Goal: Transaction & Acquisition: Download file/media

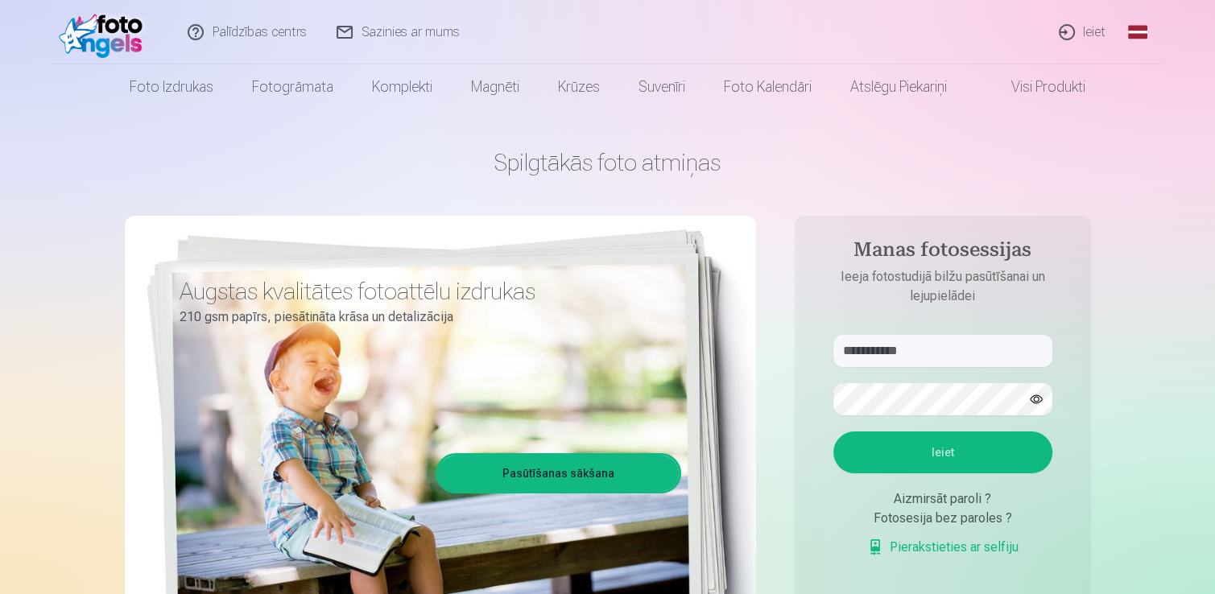
type input "**********"
click at [942, 443] on button "Ieiet" at bounding box center [943, 453] width 219 height 42
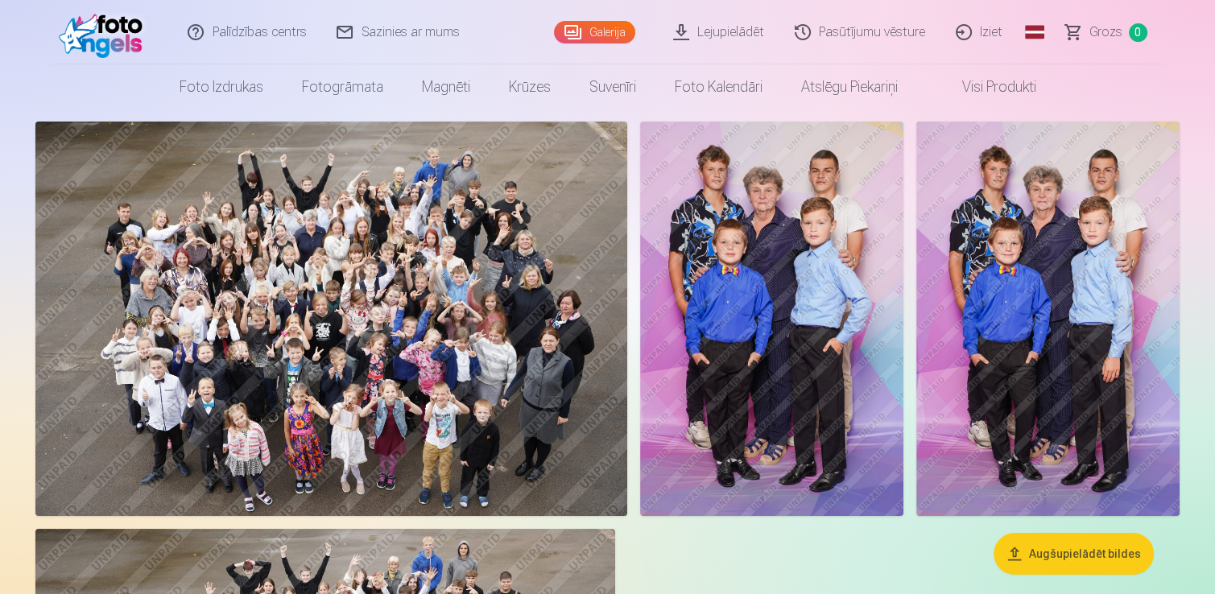
scroll to position [85, 0]
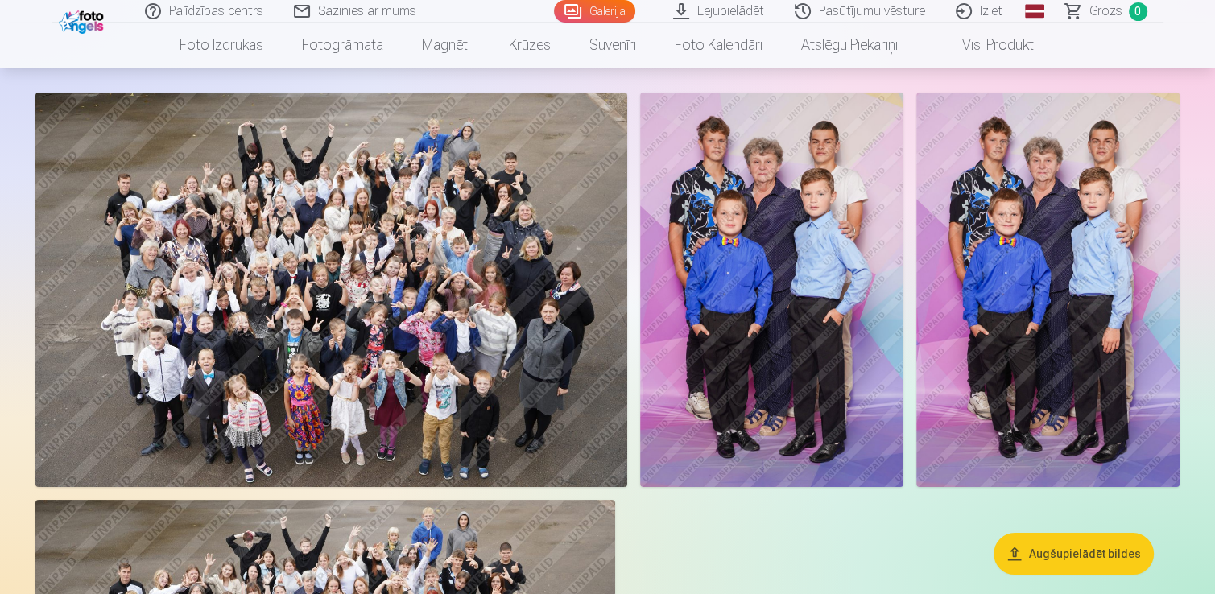
click at [1094, 546] on button "Augšupielādēt bildes" at bounding box center [1074, 554] width 160 height 42
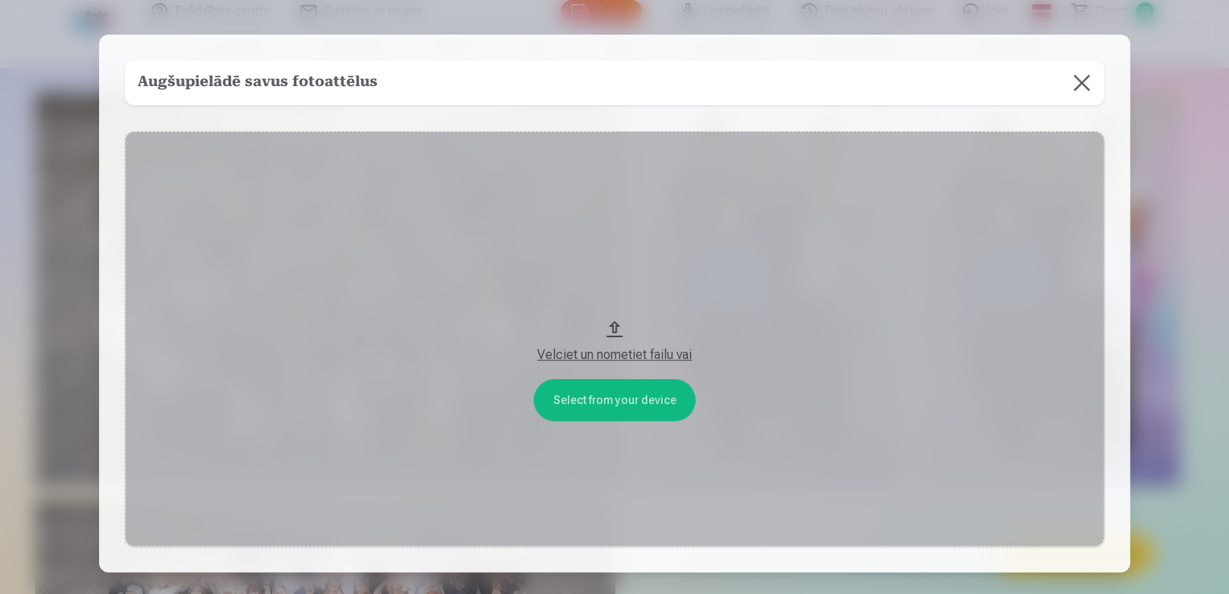
click at [334, 81] on h5 "Augšupielādē savus fotoattēlus" at bounding box center [258, 83] width 240 height 23
click at [1072, 80] on button at bounding box center [1081, 82] width 45 height 45
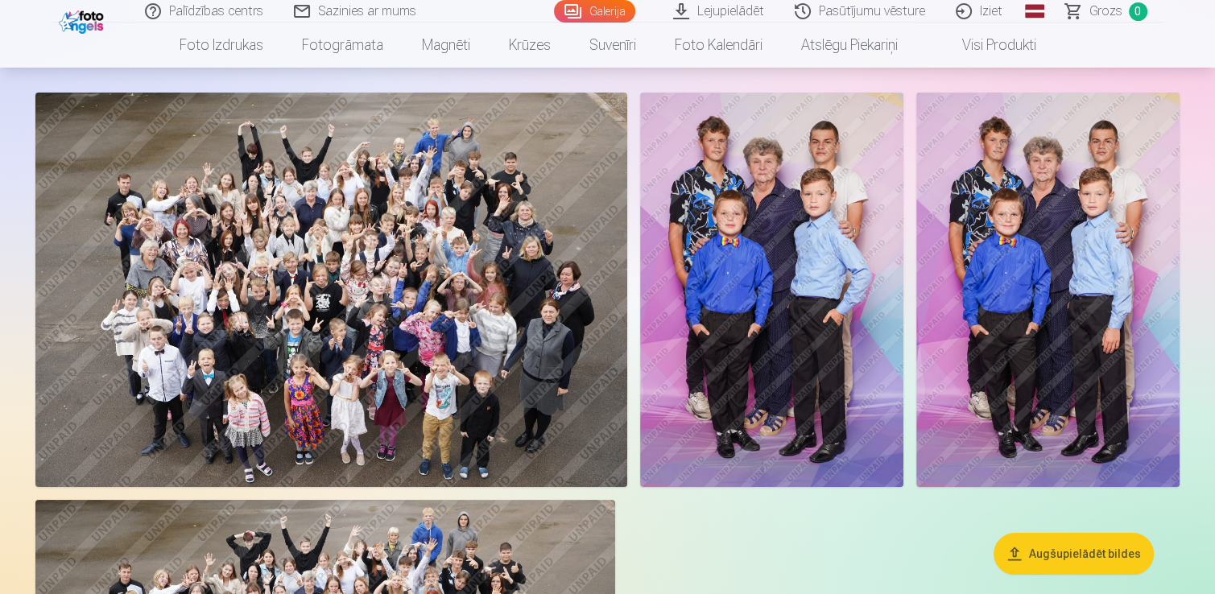
click at [1023, 550] on button "Augšupielādēt bildes" at bounding box center [1074, 554] width 160 height 42
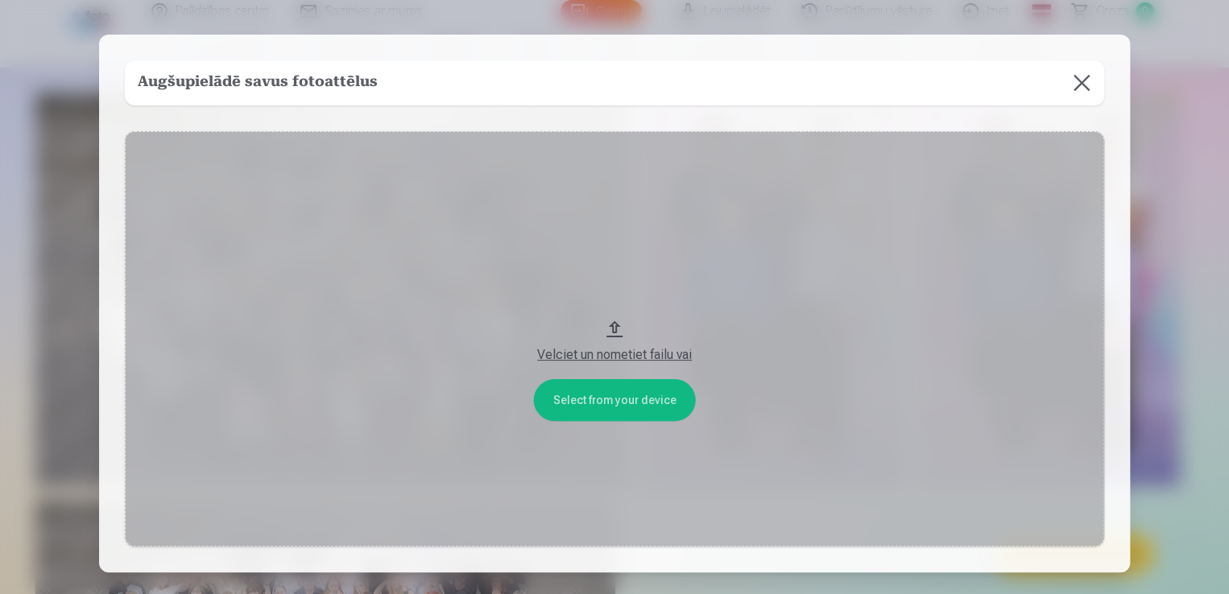
click at [606, 324] on button "Velciet un nometiet failu vai" at bounding box center [614, 339] width 979 height 416
click at [1081, 81] on button at bounding box center [1081, 82] width 45 height 45
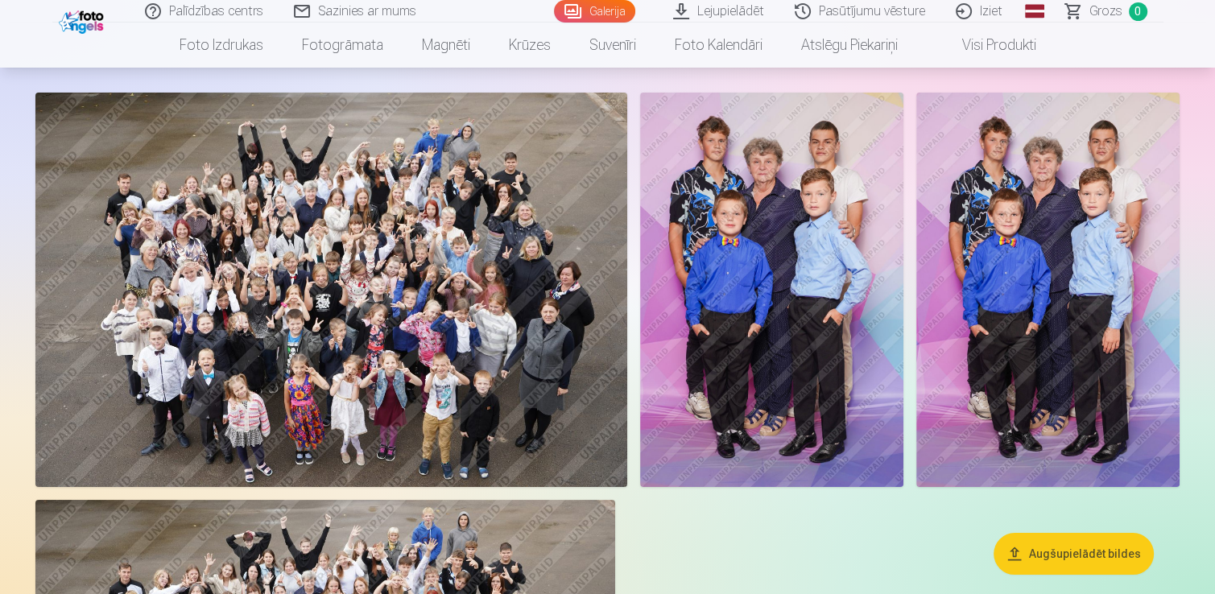
click at [974, 273] on img at bounding box center [1047, 290] width 263 height 395
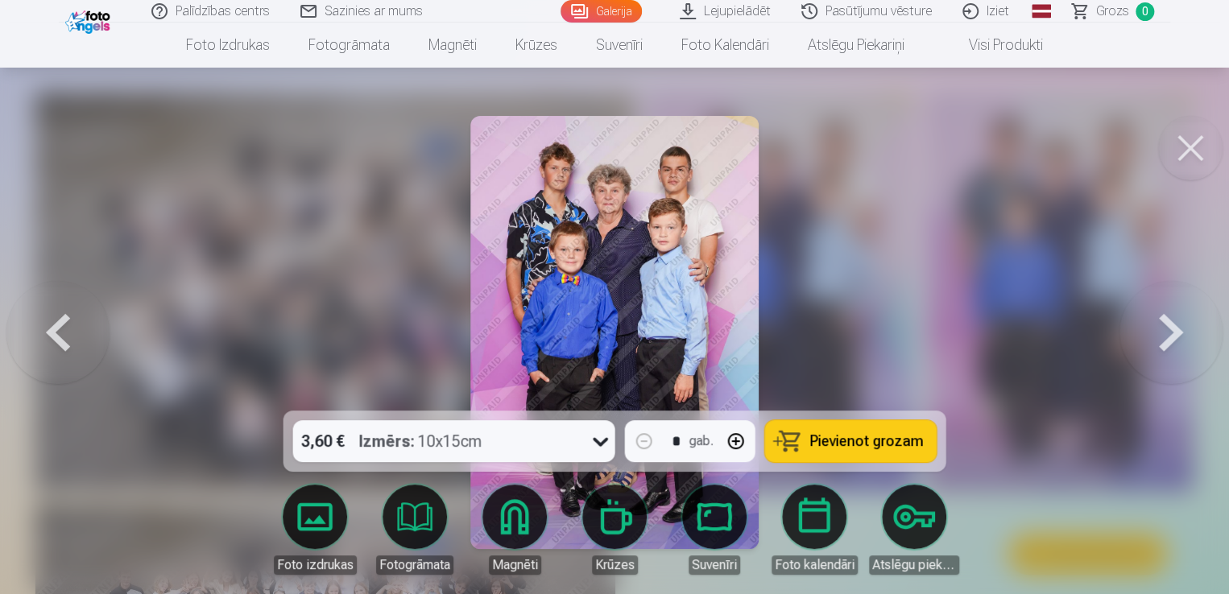
click at [1168, 321] on button at bounding box center [1170, 333] width 103 height 124
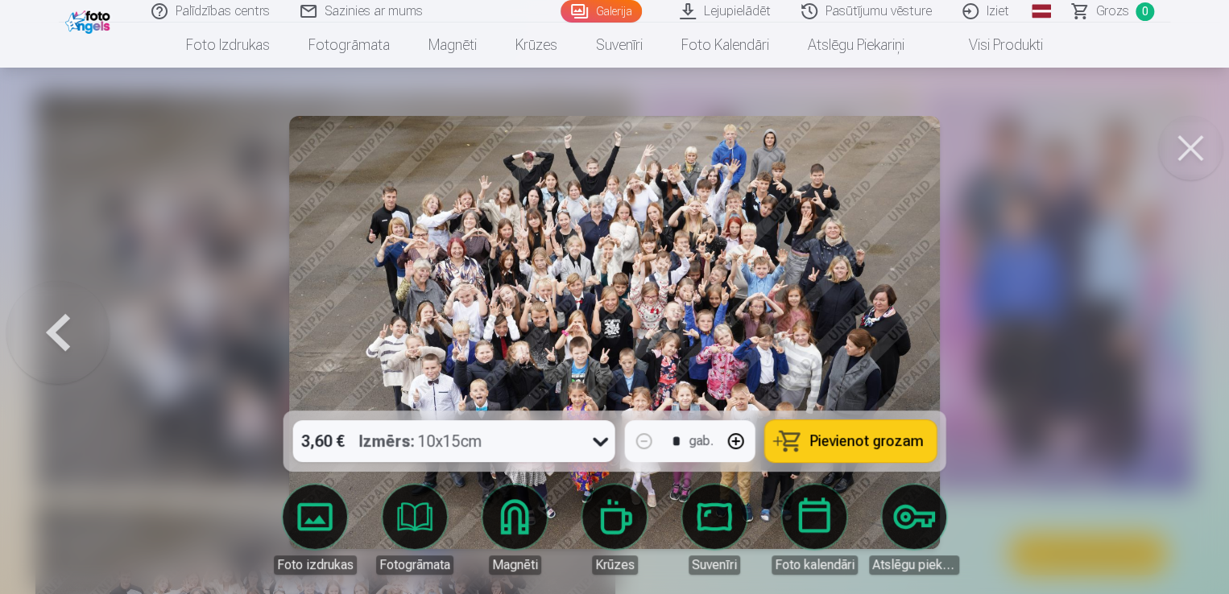
click at [1191, 150] on button at bounding box center [1190, 148] width 64 height 64
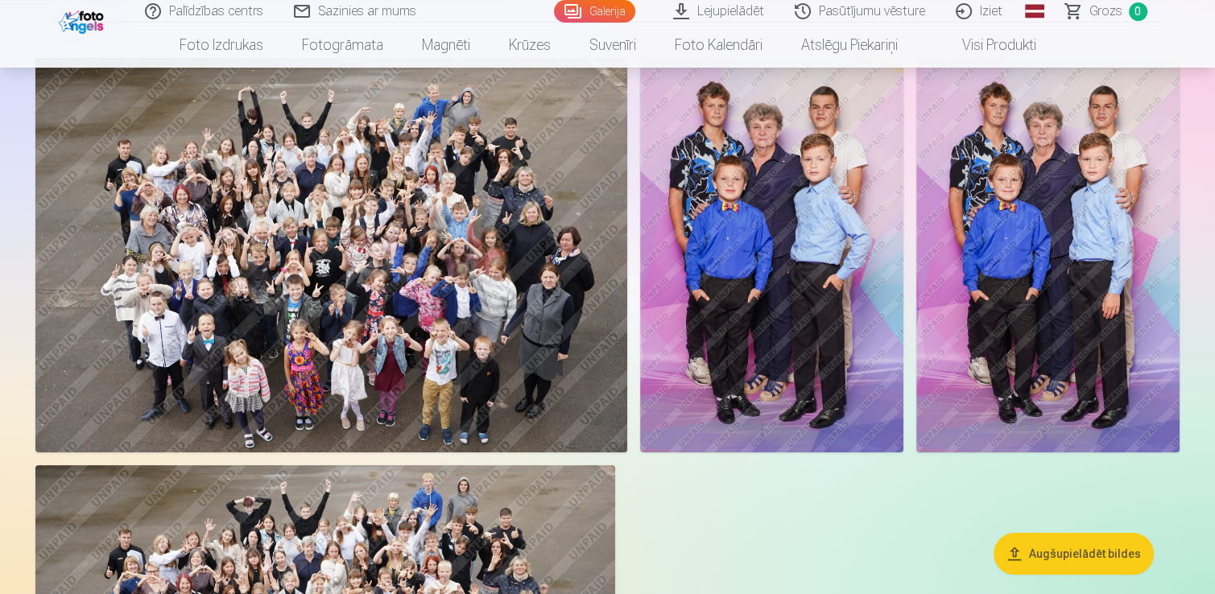
scroll to position [85, 0]
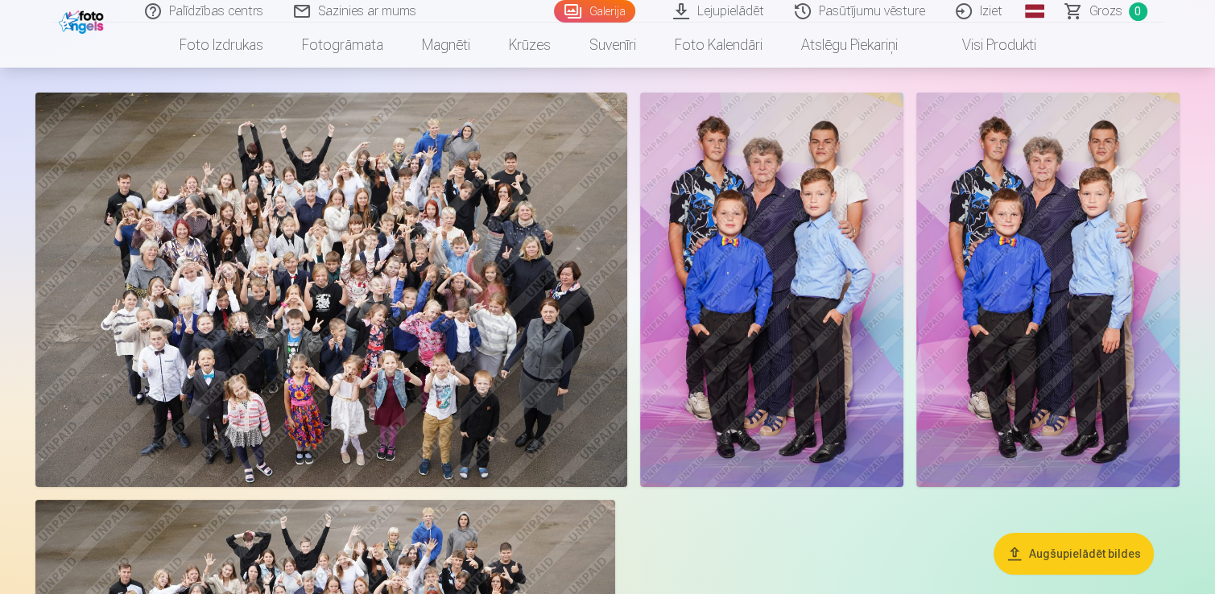
click at [1042, 170] on img at bounding box center [1047, 290] width 263 height 395
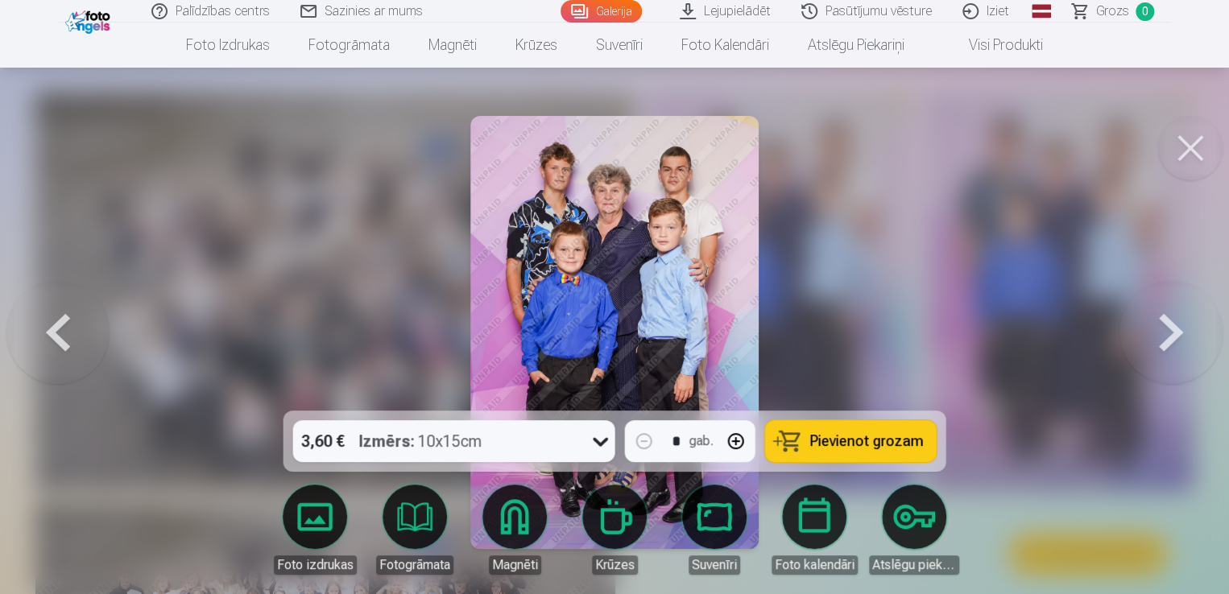
click at [1202, 147] on button at bounding box center [1190, 148] width 64 height 64
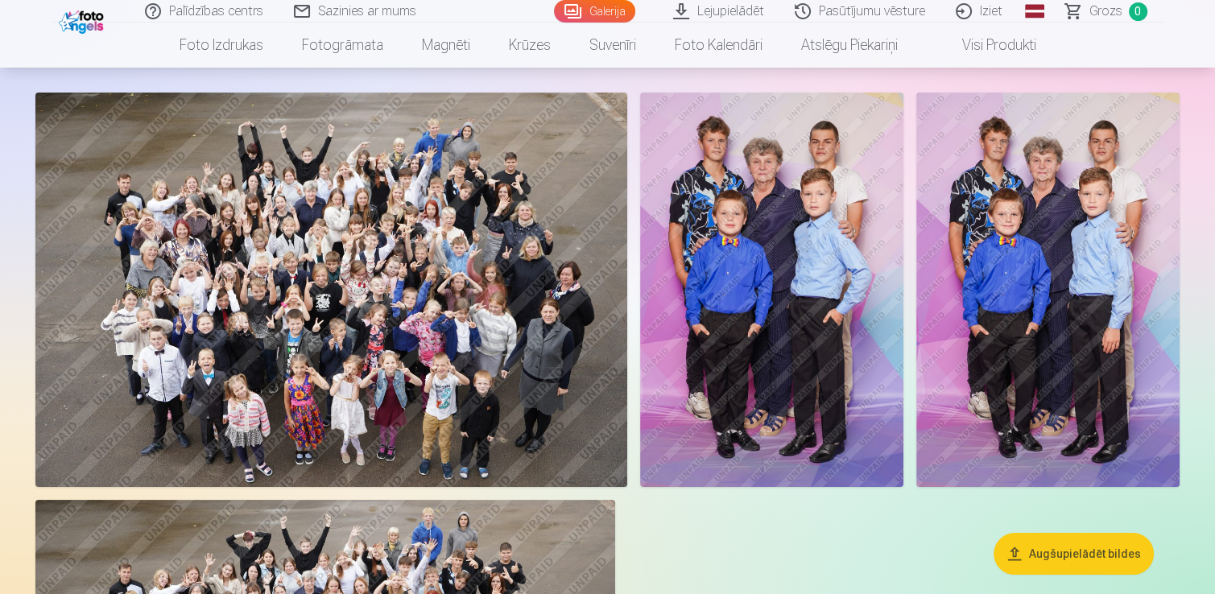
click at [743, 13] on link "Lejupielādēt" at bounding box center [720, 11] width 122 height 23
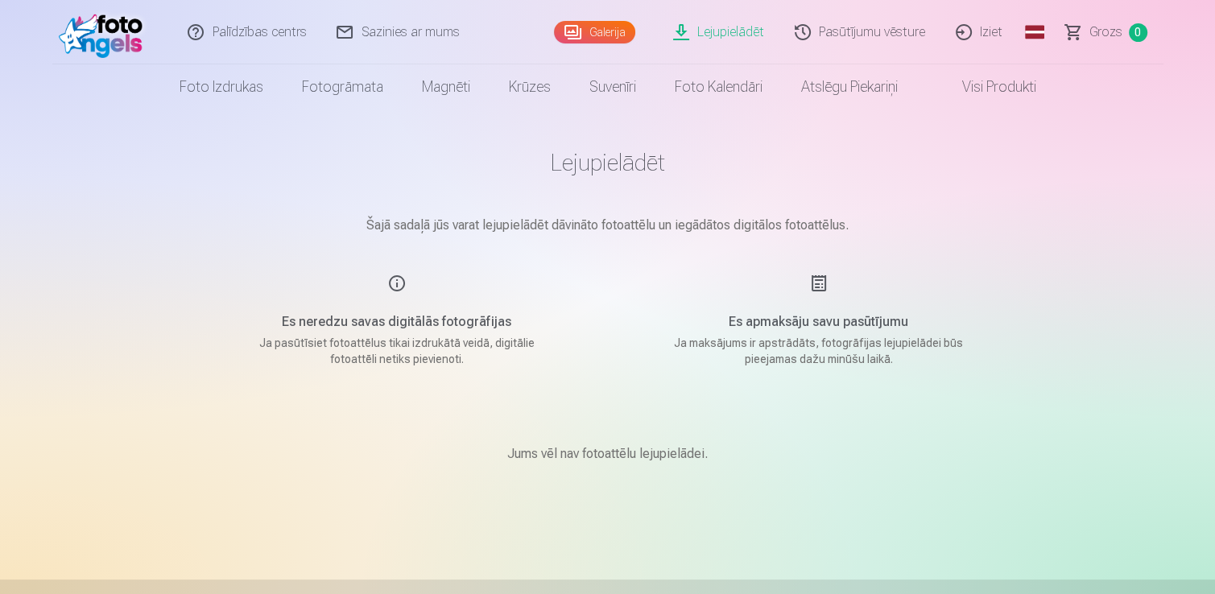
click at [989, 33] on link "Iziet" at bounding box center [979, 32] width 77 height 64
